Goal: Transaction & Acquisition: Purchase product/service

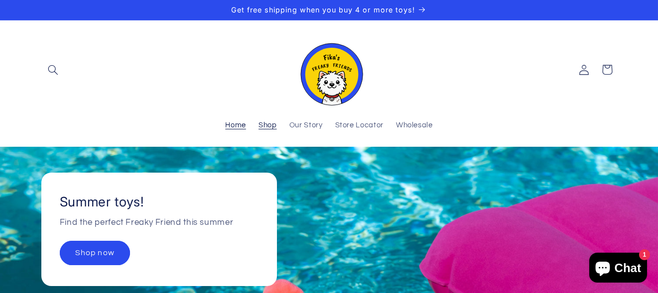
click at [266, 124] on span "Shop" at bounding box center [267, 125] width 18 height 9
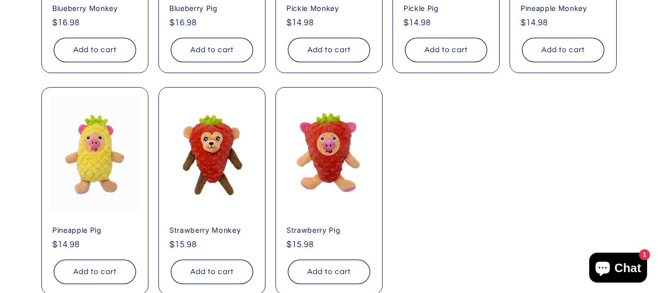
scroll to position [383, 0]
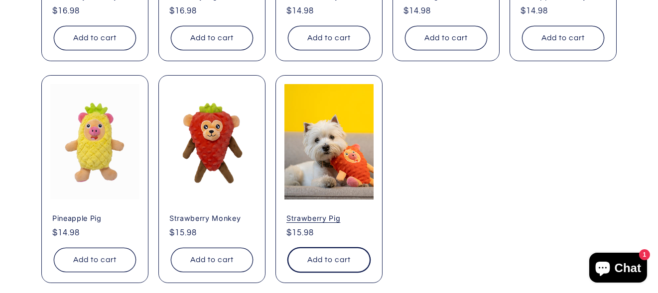
click at [339, 265] on button "Add to cart Sold out" at bounding box center [329, 260] width 82 height 24
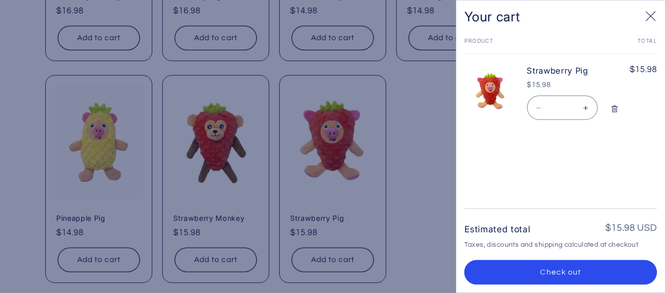
click at [646, 13] on icon "Close" at bounding box center [651, 16] width 10 height 10
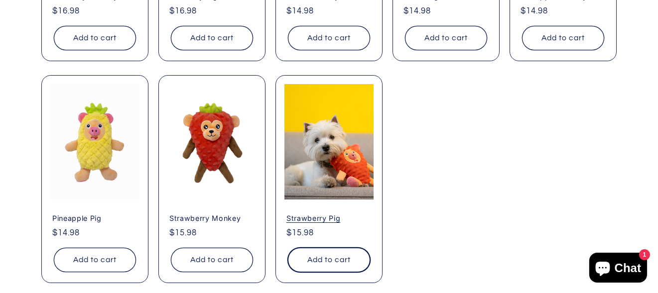
click at [336, 255] on button "Add to cart Sold out" at bounding box center [329, 260] width 82 height 24
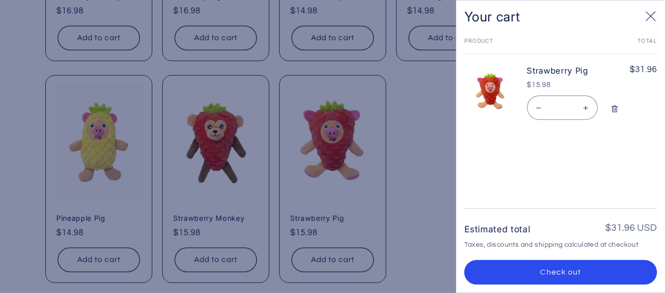
click at [543, 109] on button "Decrease quantity for Strawberry Pig" at bounding box center [539, 108] width 22 height 24
type input "*"
click at [424, 119] on div at bounding box center [332, 146] width 665 height 293
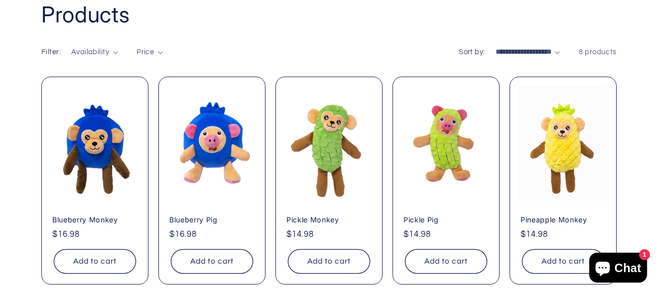
scroll to position [160, 0]
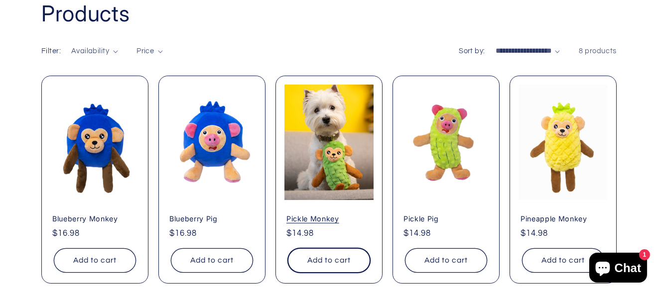
click at [329, 258] on button "Add to cart Sold out" at bounding box center [329, 260] width 82 height 24
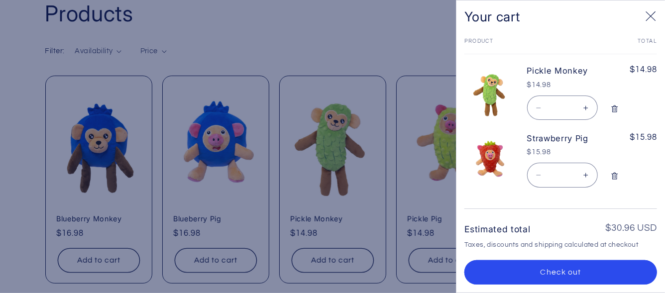
click at [426, 45] on div at bounding box center [332, 146] width 665 height 293
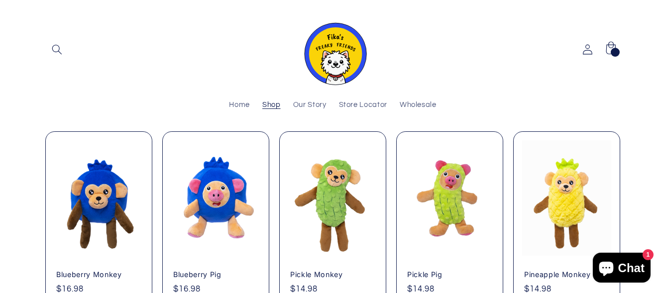
scroll to position [0, 0]
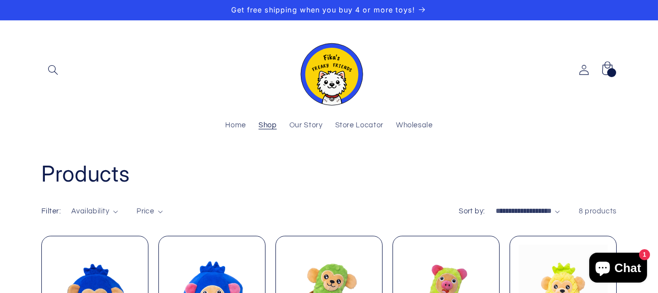
click at [608, 67] on icon at bounding box center [606, 70] width 24 height 24
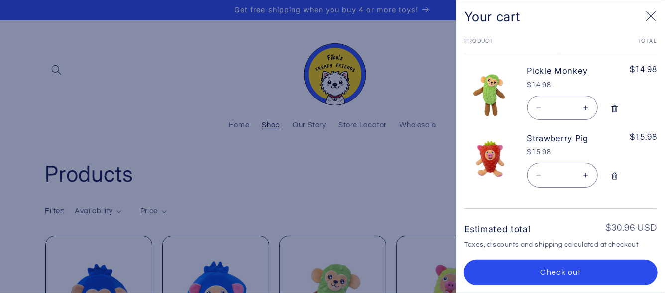
click at [589, 268] on button "Check out" at bounding box center [560, 272] width 193 height 24
